Goal: Check status: Check status

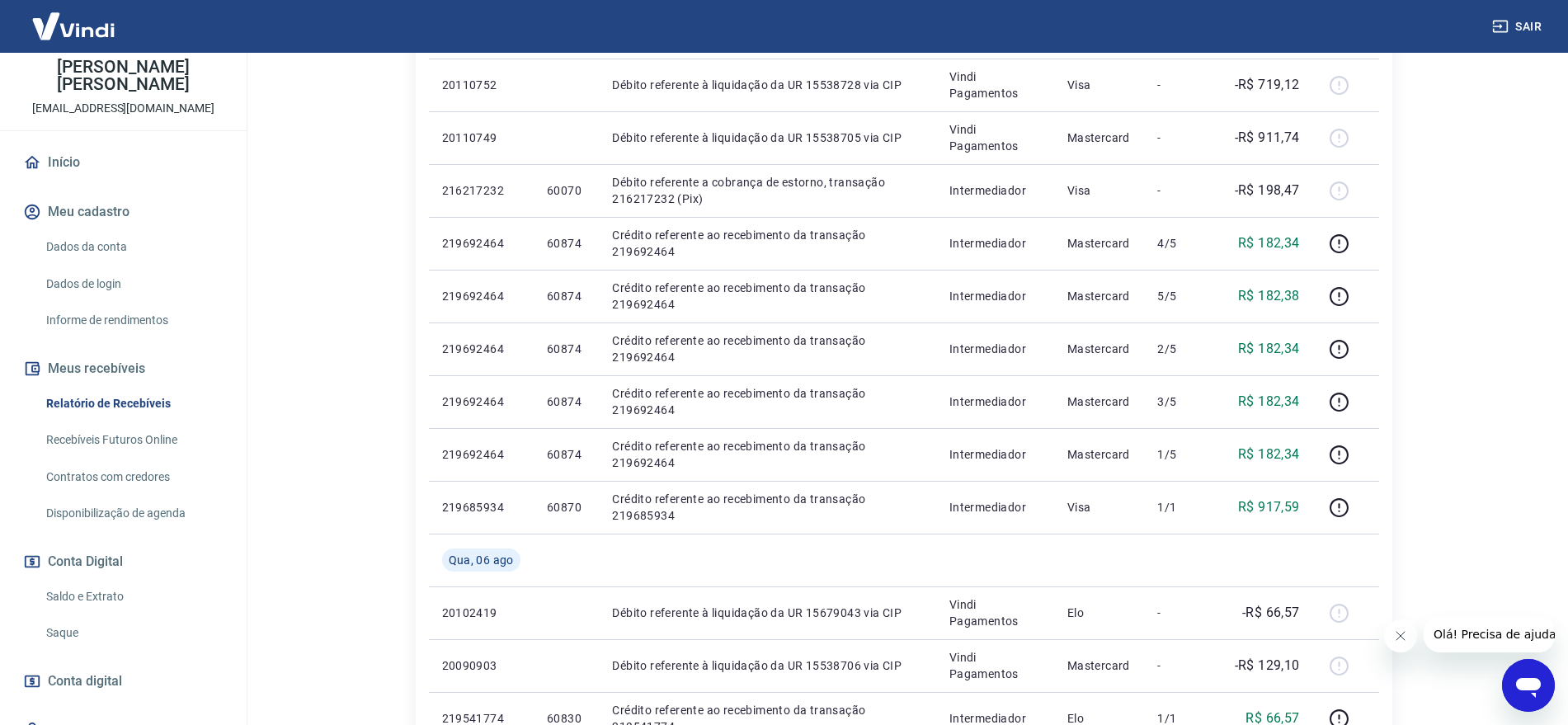
scroll to position [136, 0]
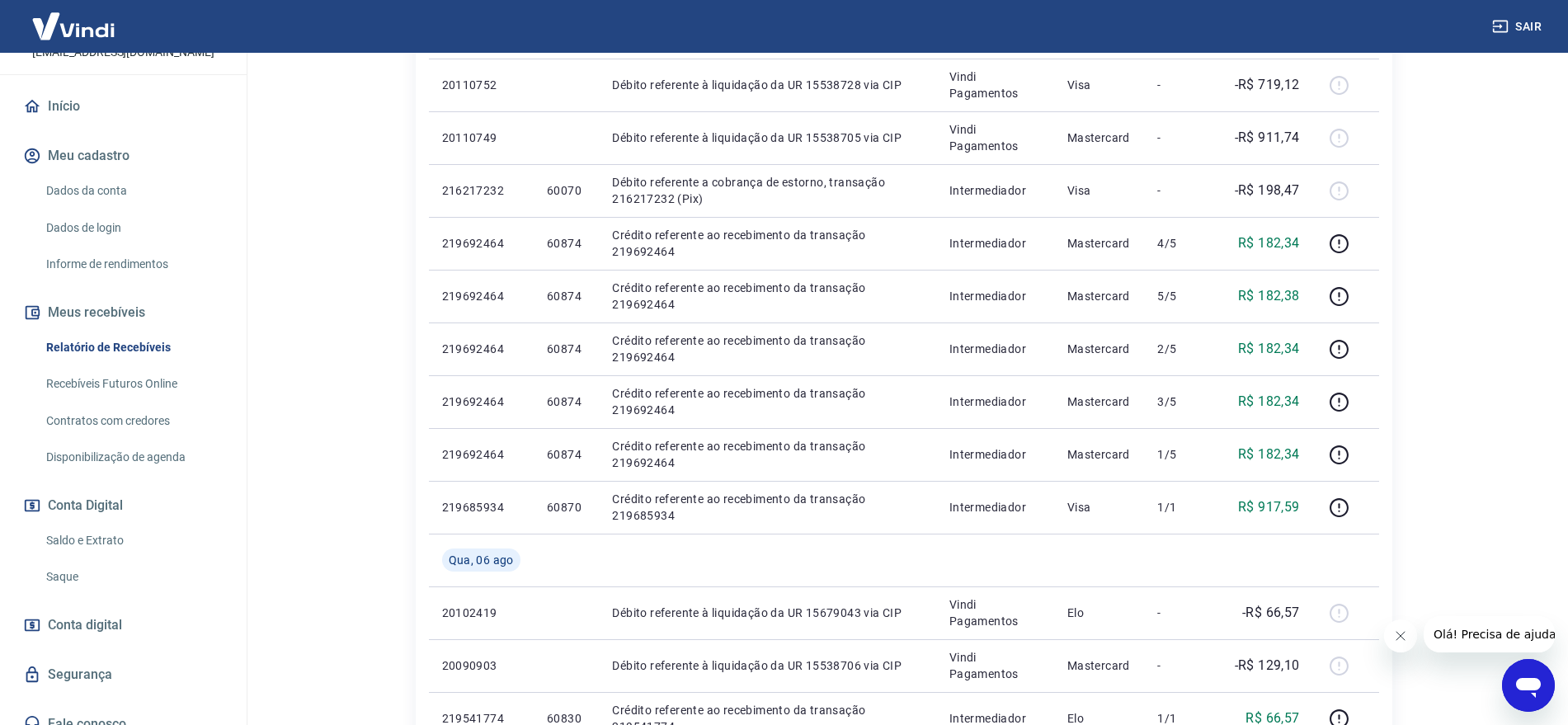
click at [110, 404] on link "Contratos com credores" at bounding box center [132, 421] width 187 height 34
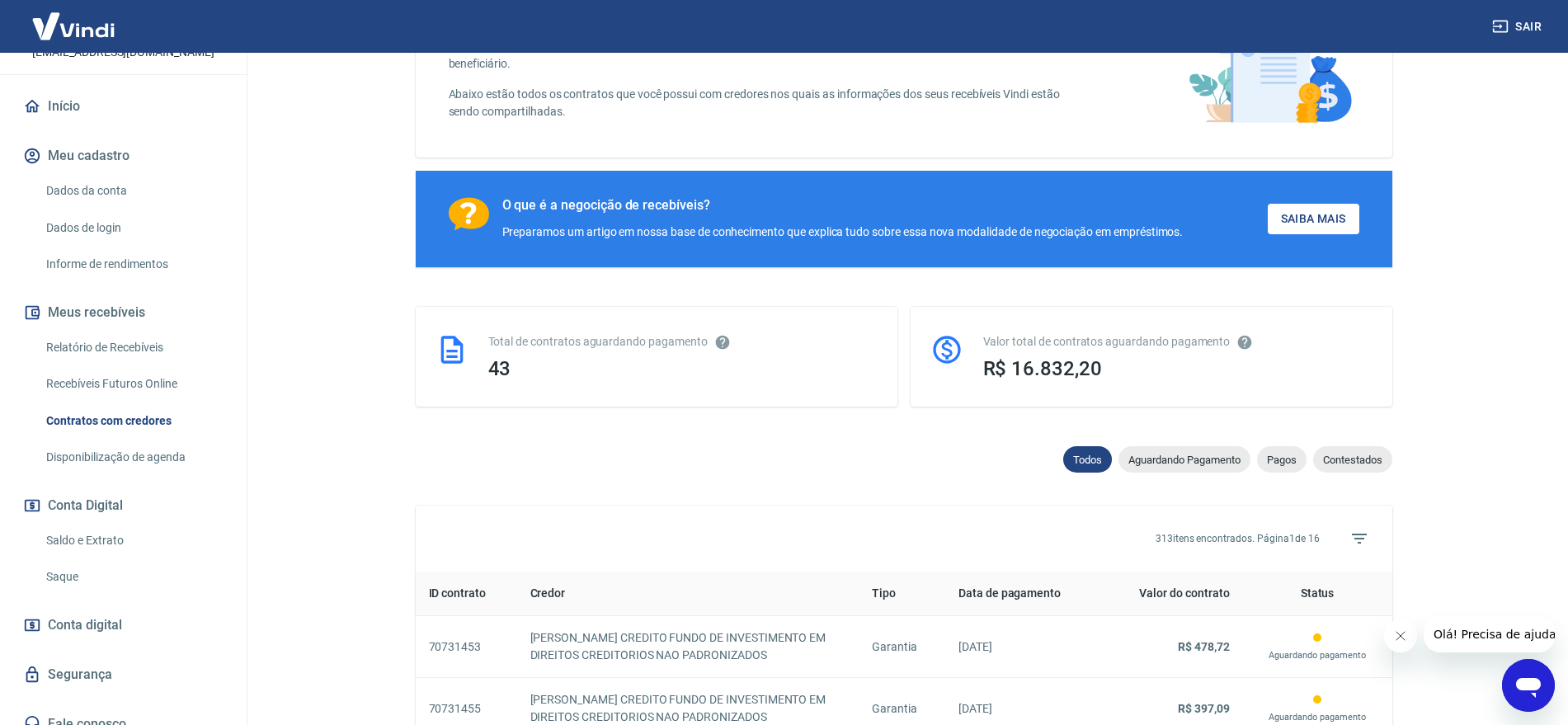
scroll to position [412, 0]
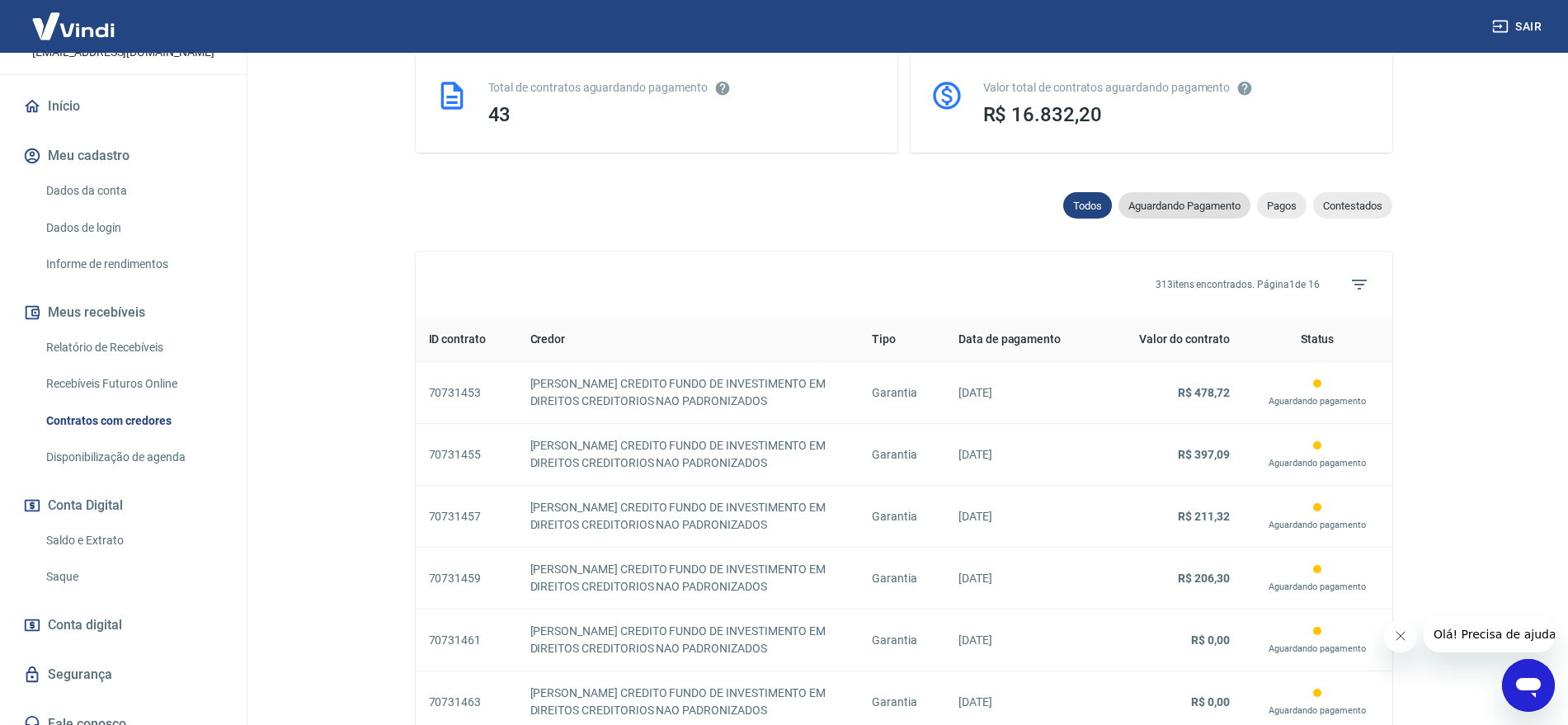
click at [1179, 209] on span "Aguardando Pagamento" at bounding box center [1185, 205] width 132 height 13
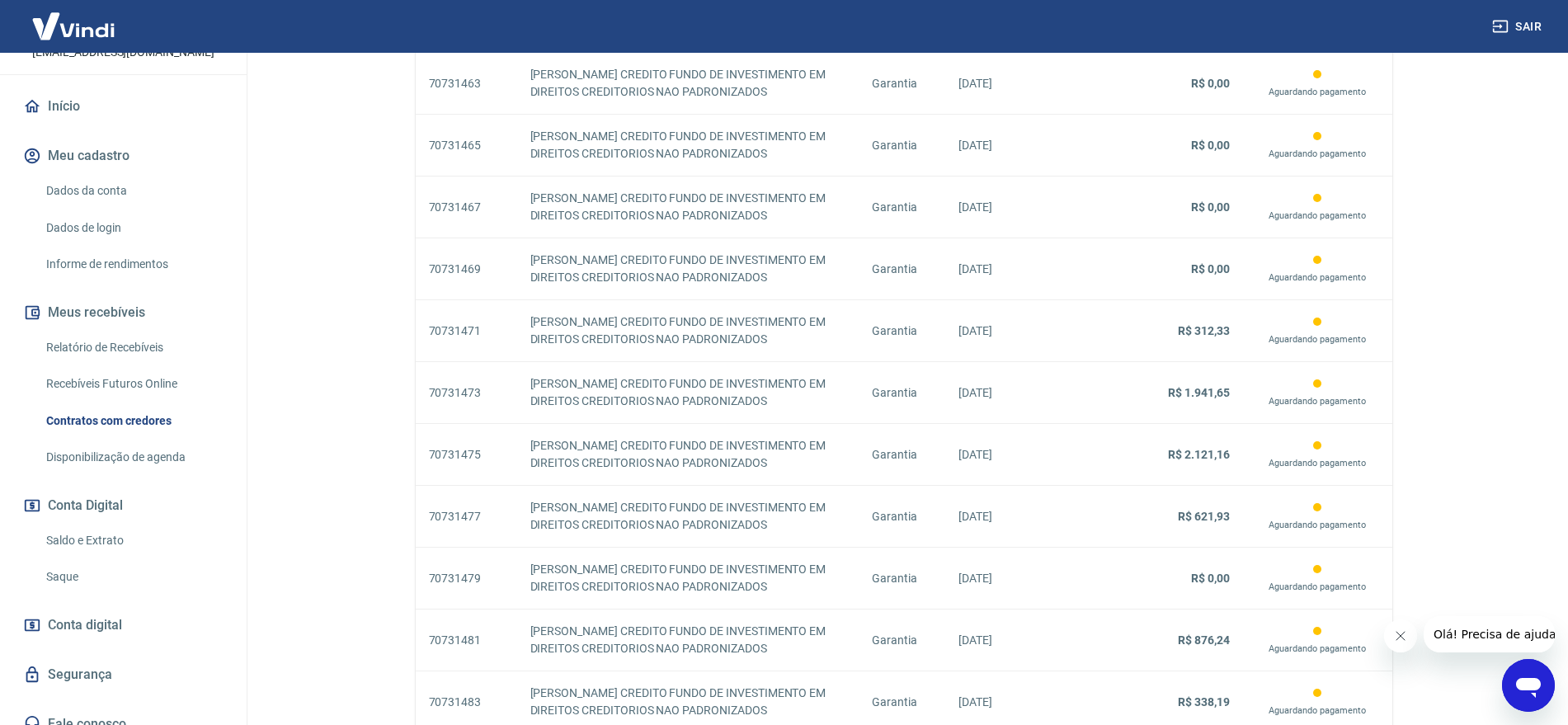
scroll to position [1433, 0]
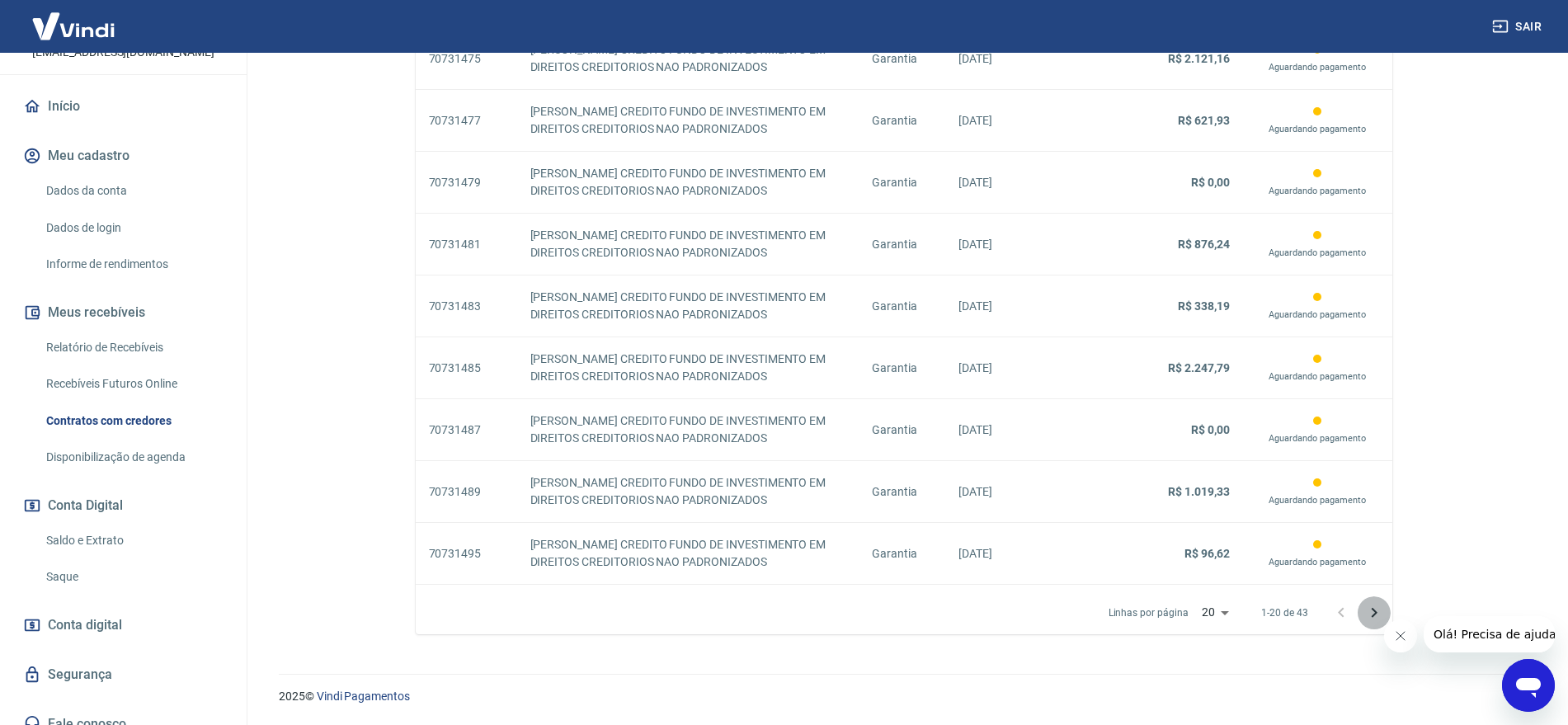
click at [1371, 605] on icon "Próxima página" at bounding box center [1374, 612] width 20 height 20
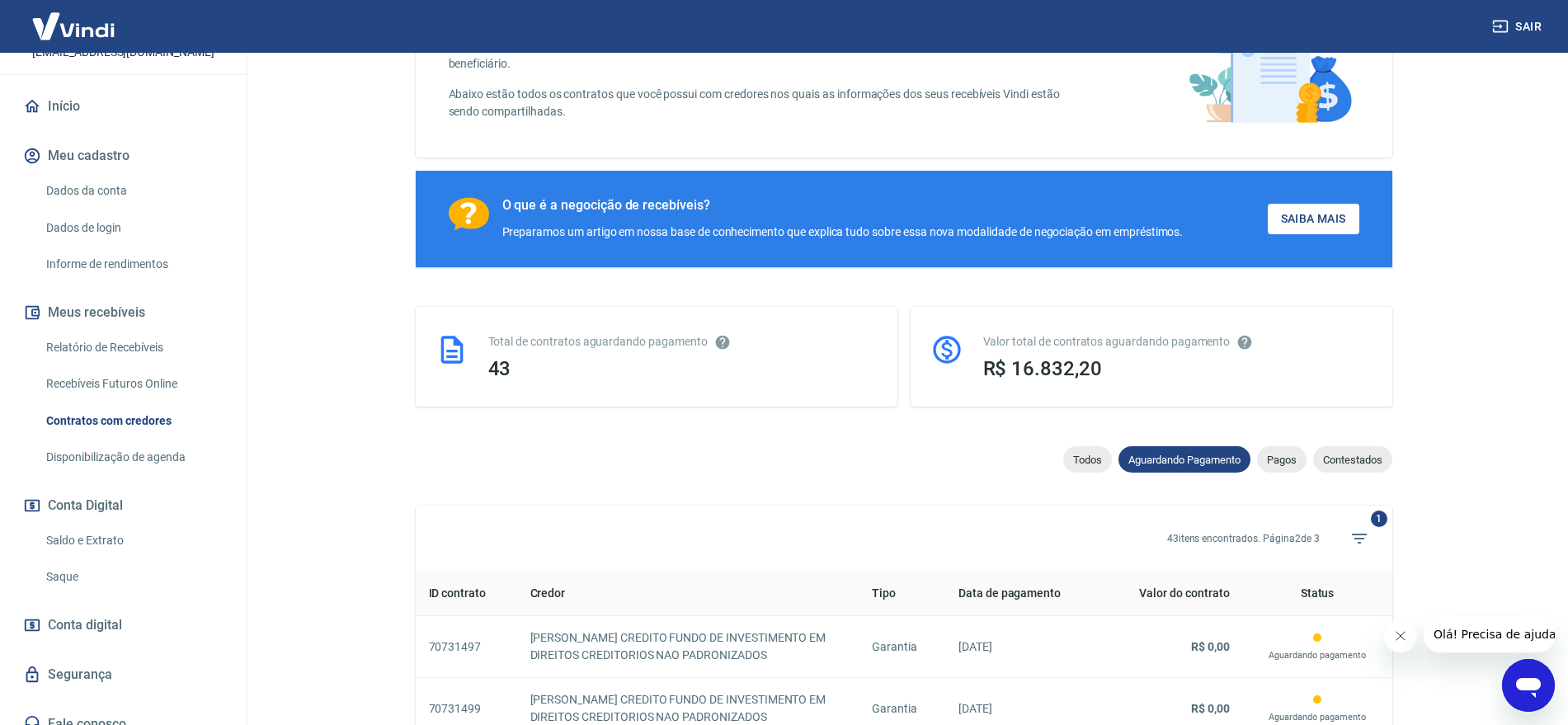
scroll to position [1433, 0]
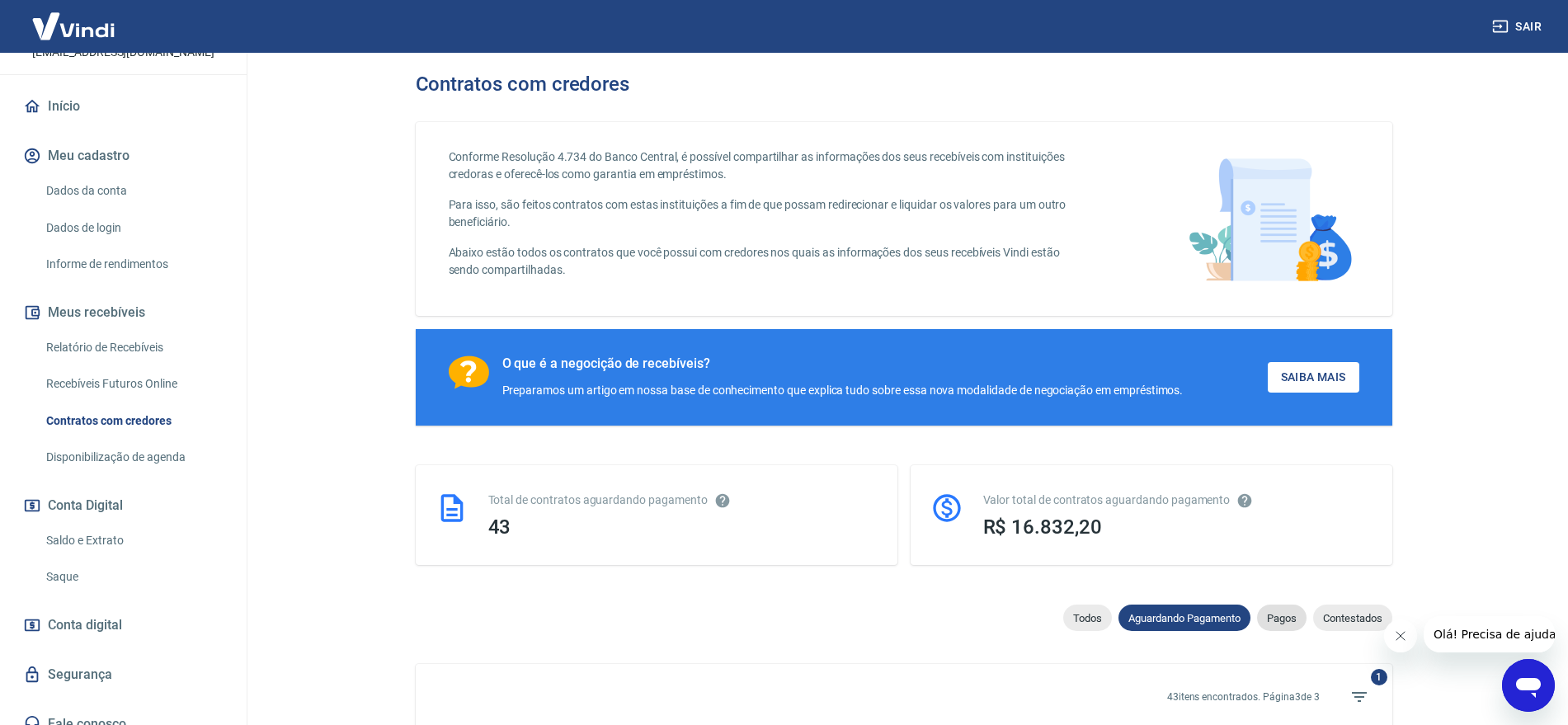
click at [1279, 624] on span "Pagos" at bounding box center [1281, 617] width 49 height 13
select select "paid"
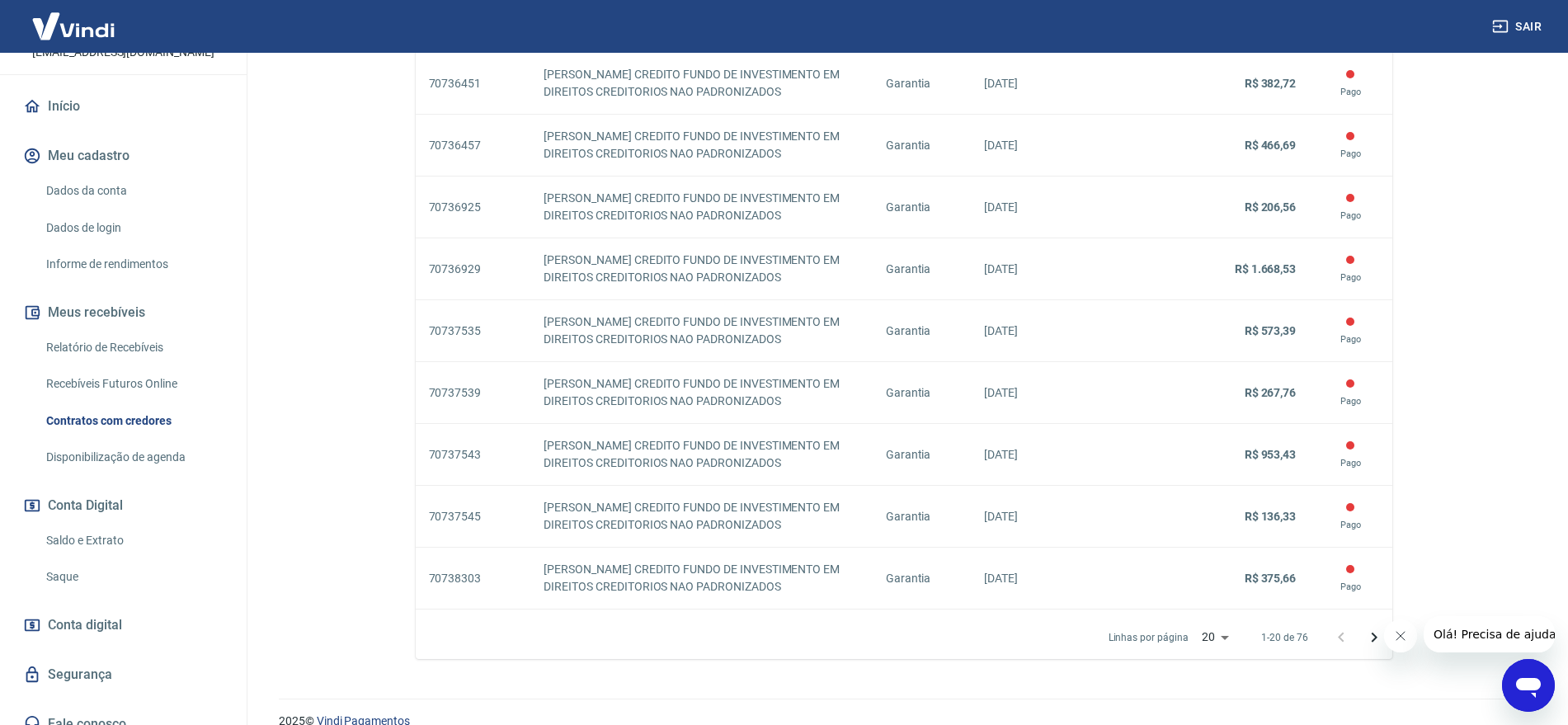
scroll to position [1433, 0]
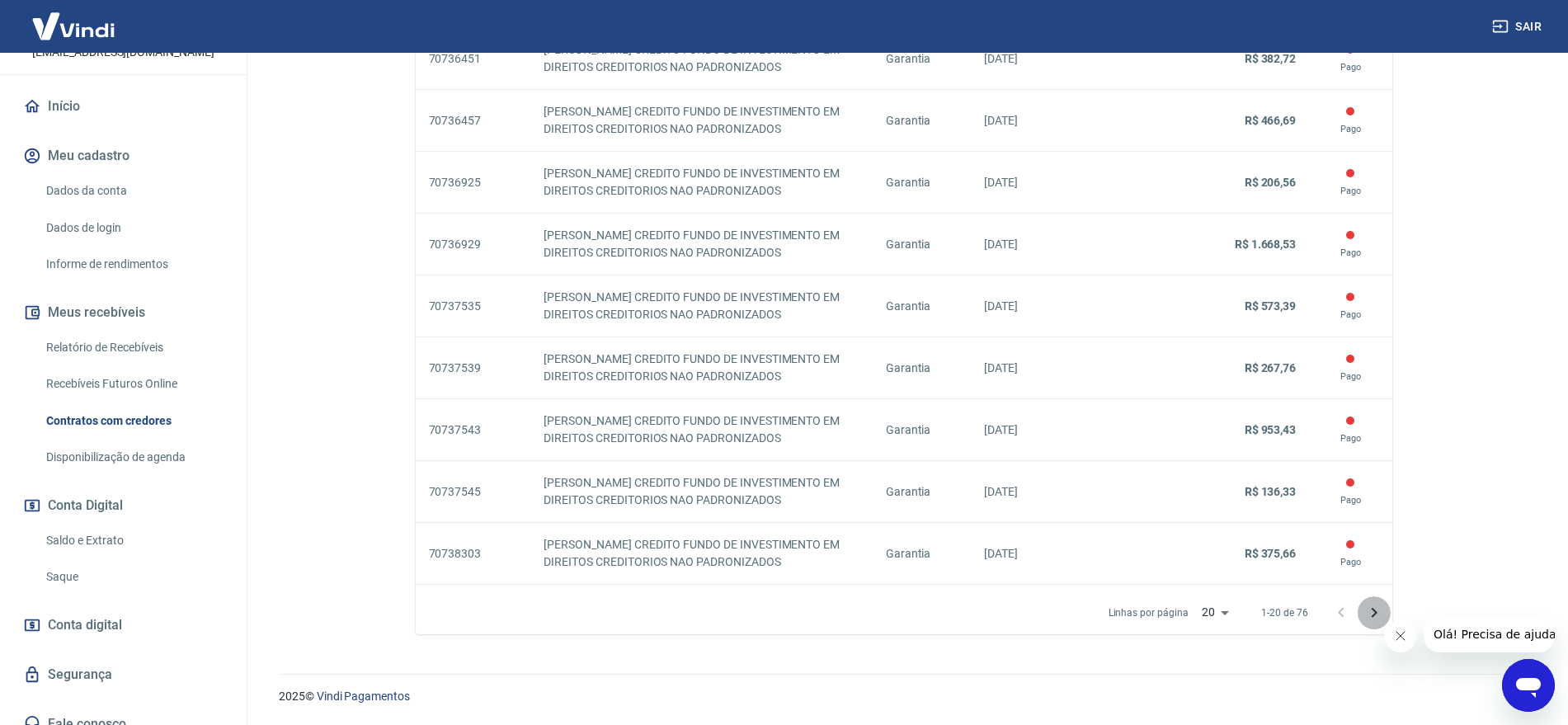
click at [1376, 611] on icon "Próxima página" at bounding box center [1373, 612] width 6 height 10
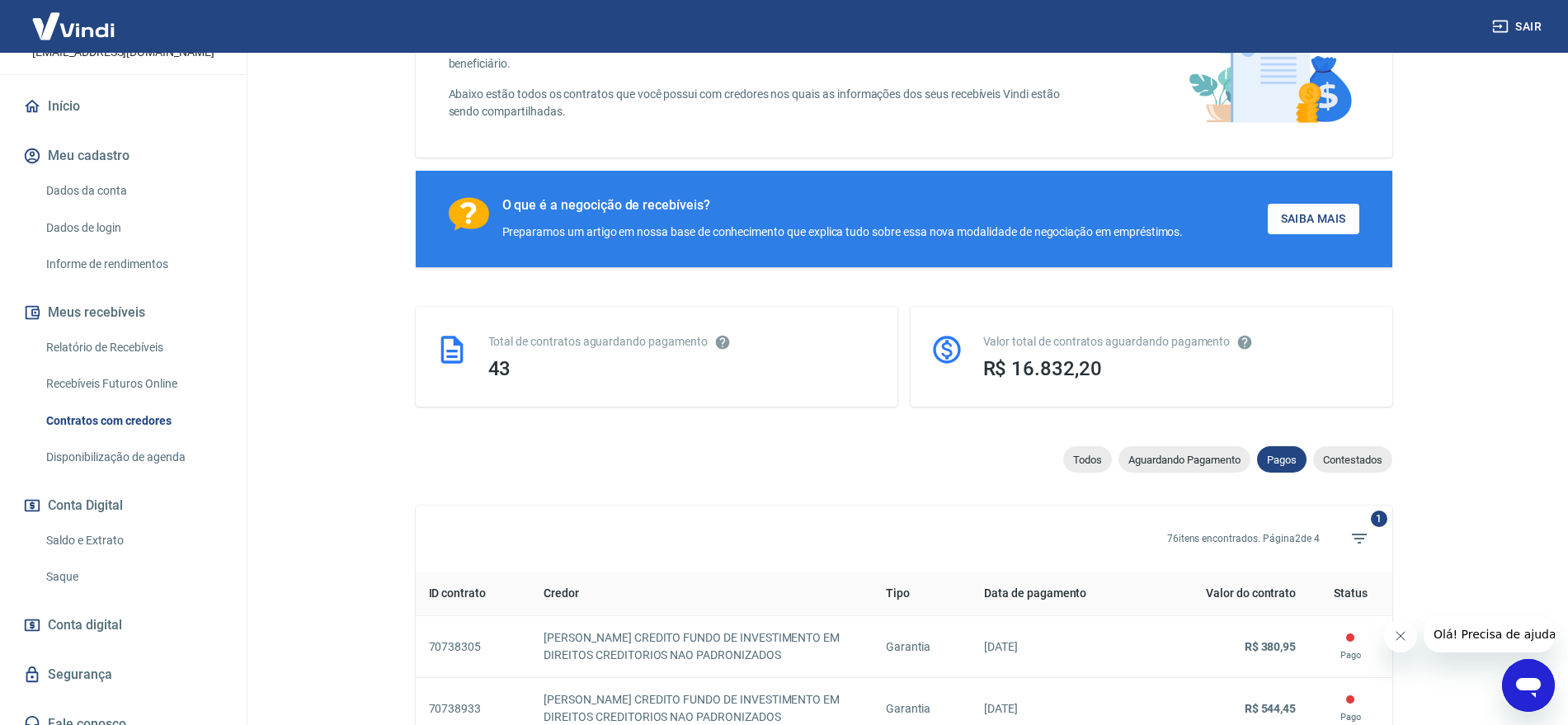
scroll to position [1433, 0]
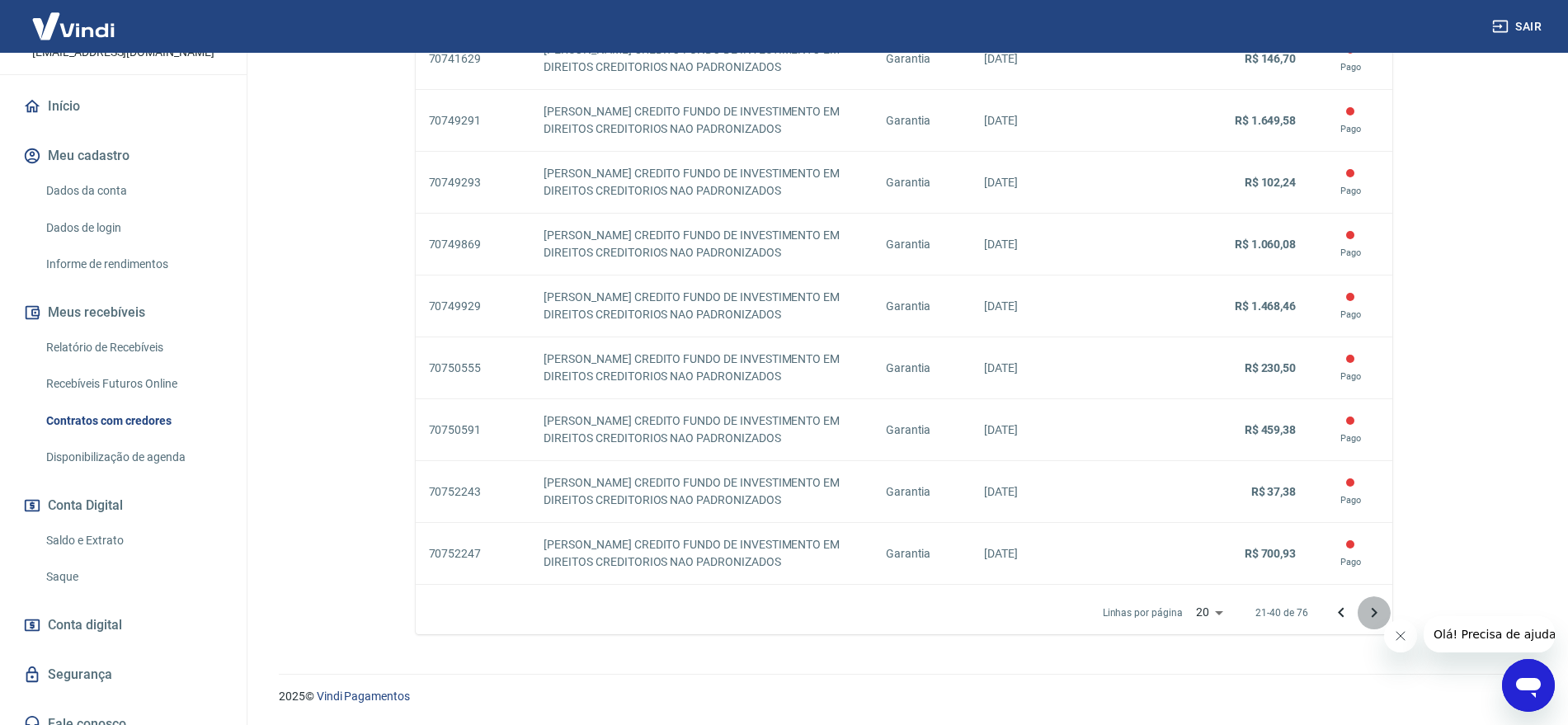
click at [1369, 608] on icon "Próxima página" at bounding box center [1374, 612] width 20 height 20
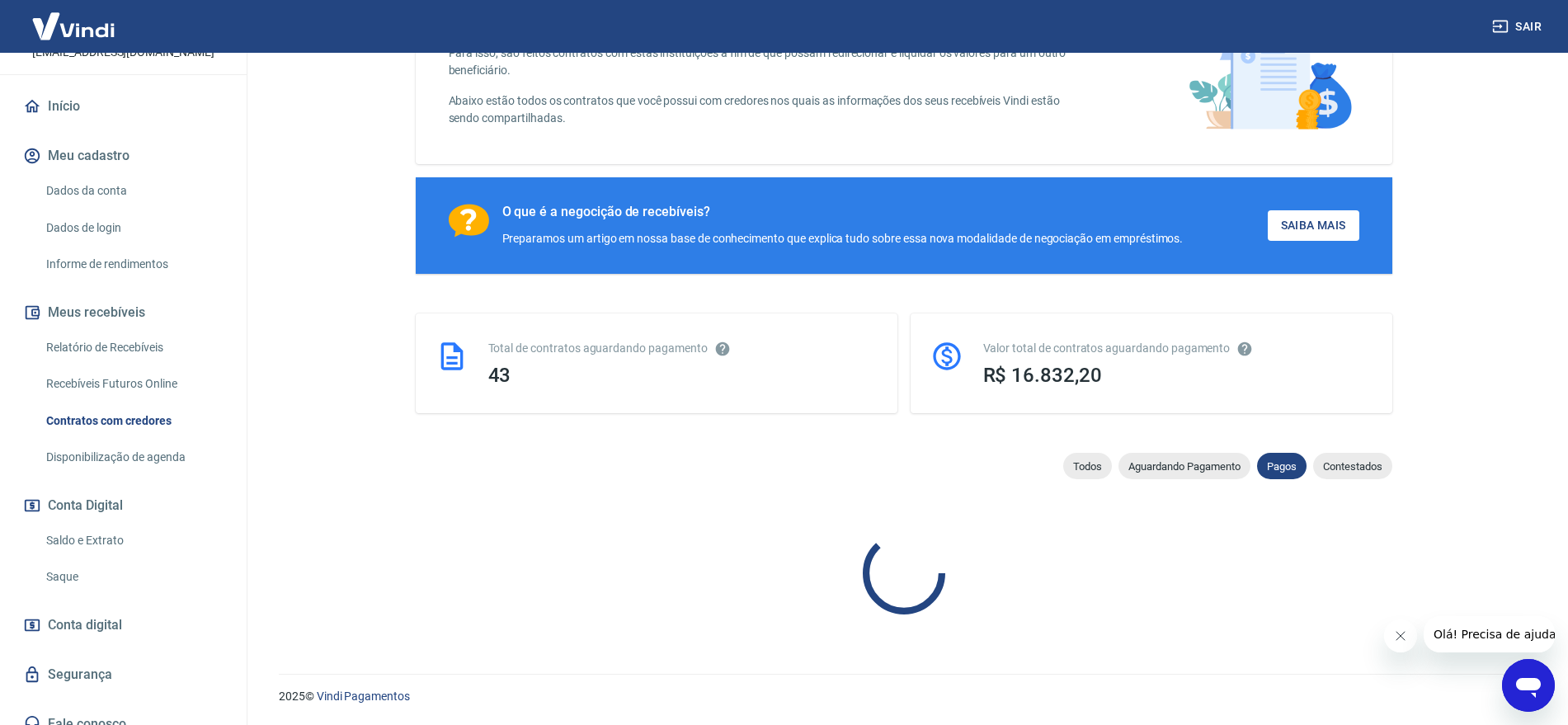
scroll to position [1433, 0]
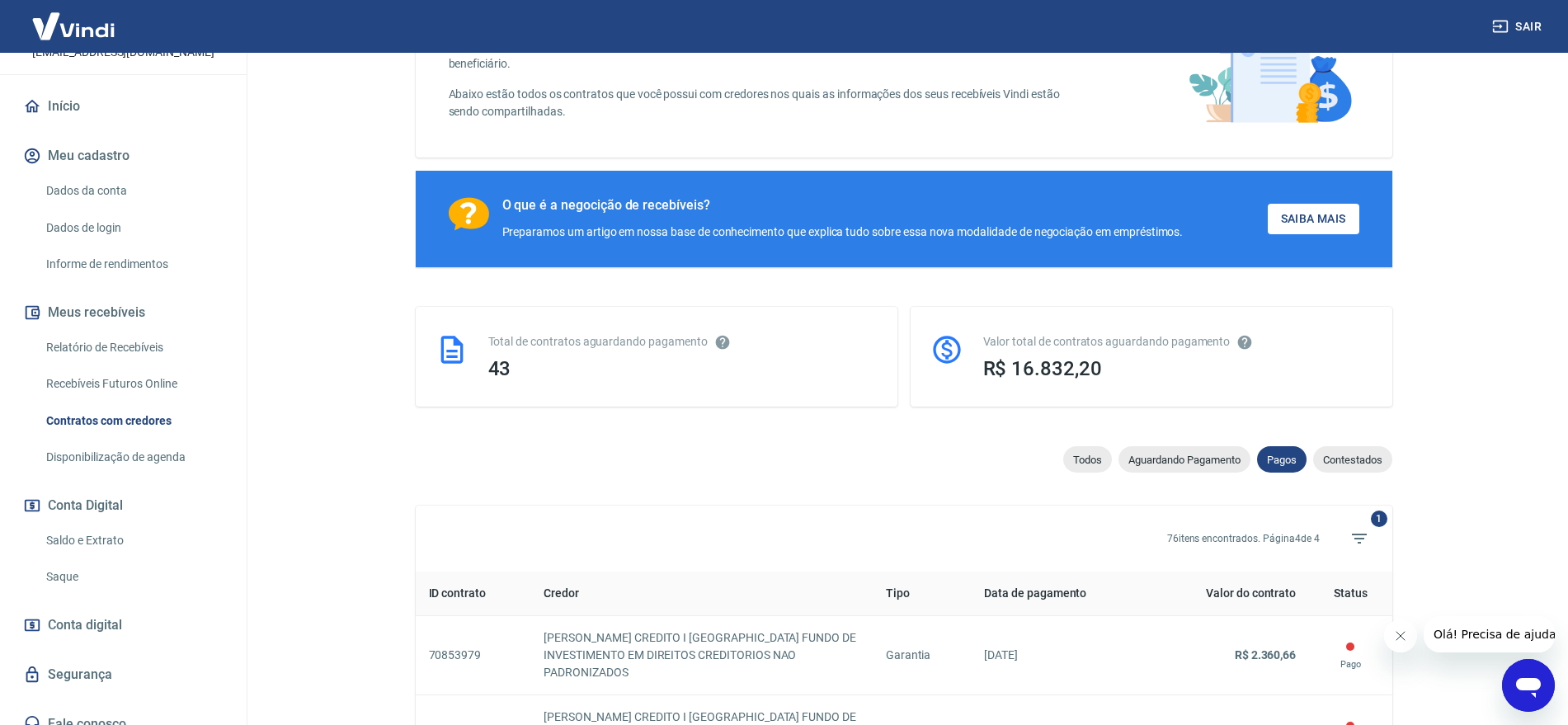
scroll to position [1185, 0]
